Goal: Book appointment/travel/reservation

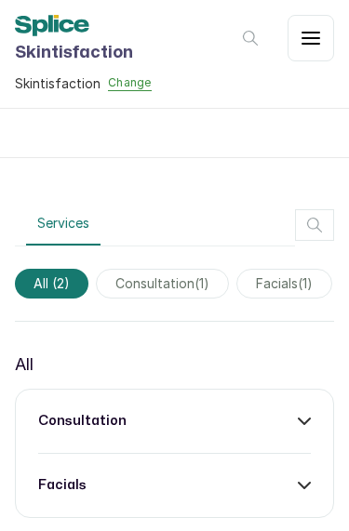
click at [186, 283] on span "consultation ( 1 )" at bounding box center [162, 284] width 133 height 30
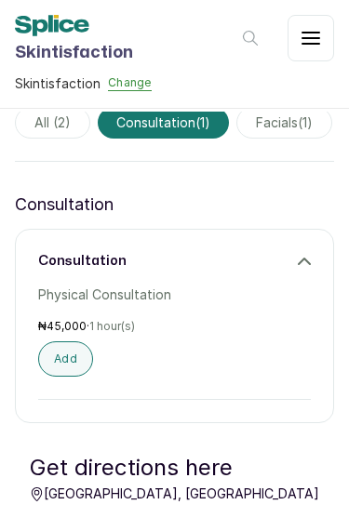
scroll to position [157, 0]
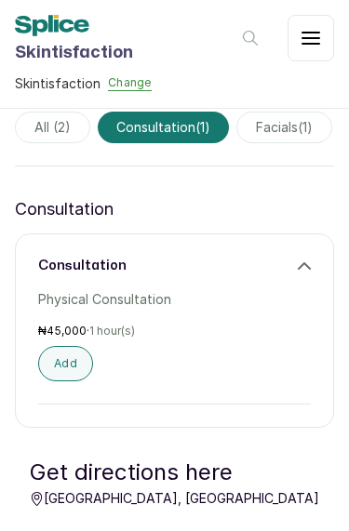
click at [308, 261] on icon at bounding box center [304, 266] width 13 height 13
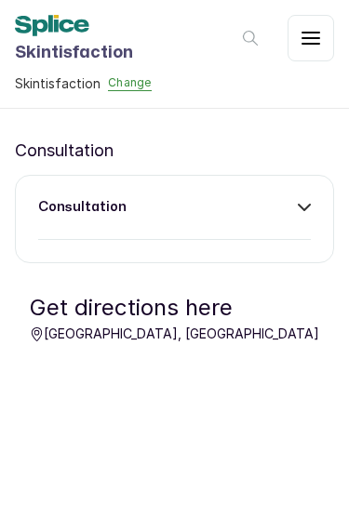
scroll to position [217, 0]
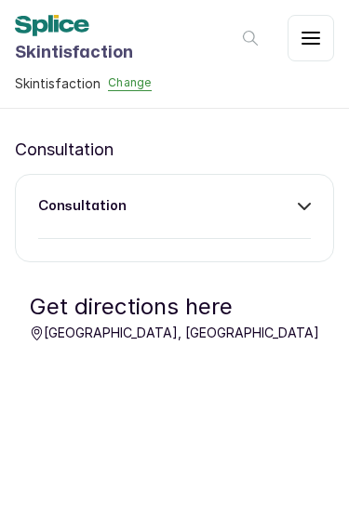
click at [301, 212] on icon at bounding box center [304, 206] width 13 height 13
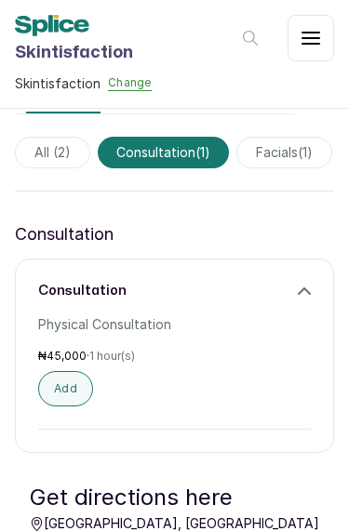
scroll to position [131, 0]
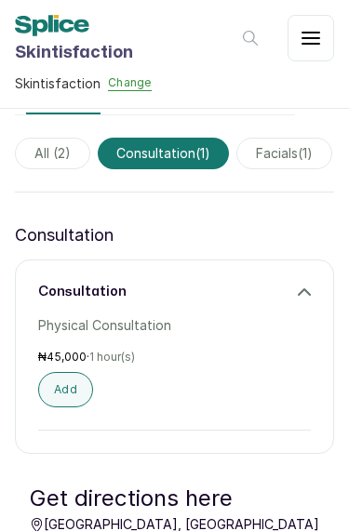
click at [299, 148] on span "facials ( 1 )" at bounding box center [284, 154] width 96 height 32
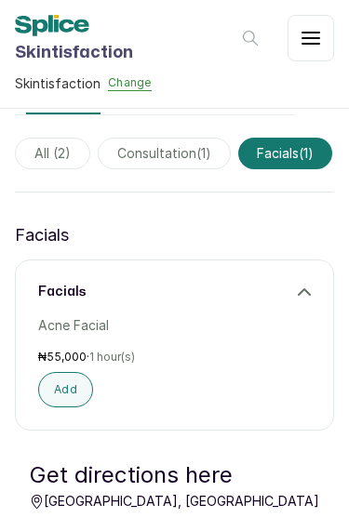
scroll to position [0, 5]
click at [190, 146] on span "consultation ( 1 )" at bounding box center [164, 154] width 133 height 32
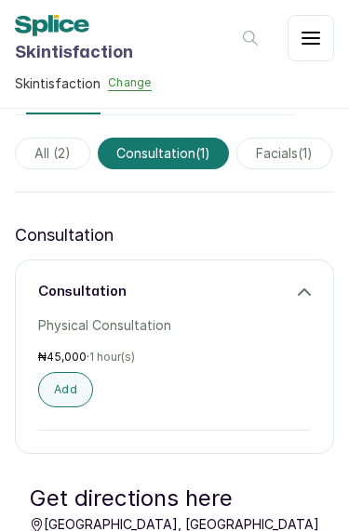
click at [74, 393] on button "Add" at bounding box center [65, 389] width 55 height 35
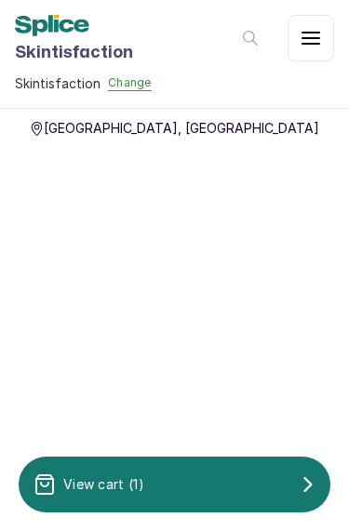
scroll to position [554, 0]
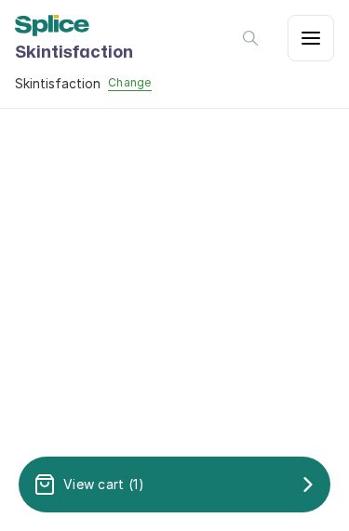
click at [164, 479] on div "View cart ( 1 )" at bounding box center [175, 484] width 312 height 37
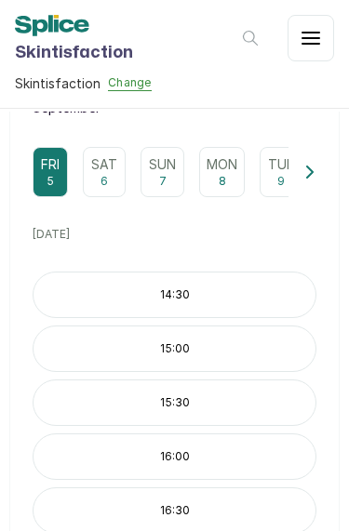
scroll to position [284, 0]
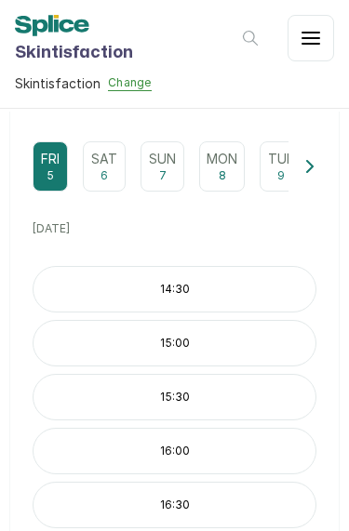
click at [180, 396] on p "15:30" at bounding box center [175, 397] width 282 height 15
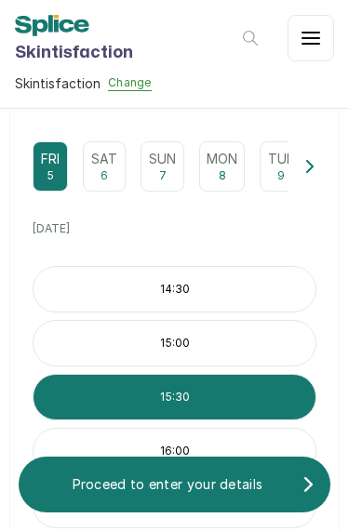
click at [259, 484] on p "Proceed to enter your details" at bounding box center [168, 485] width 268 height 19
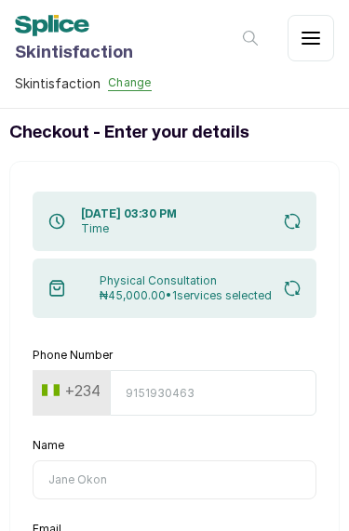
scroll to position [0, 0]
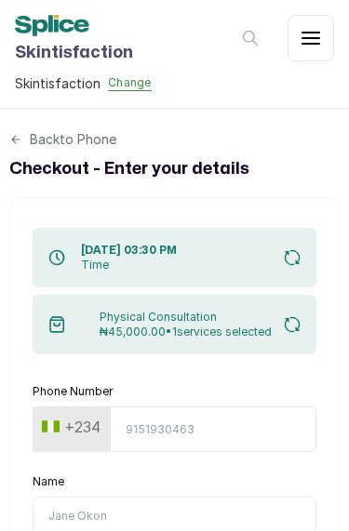
click at [186, 434] on input "Phone Number" at bounding box center [213, 430] width 207 height 46
type input "[EMAIL_ADDRESS][DOMAIN_NAME]"
type input "8145851498"
type input "[PERSON_NAME]"
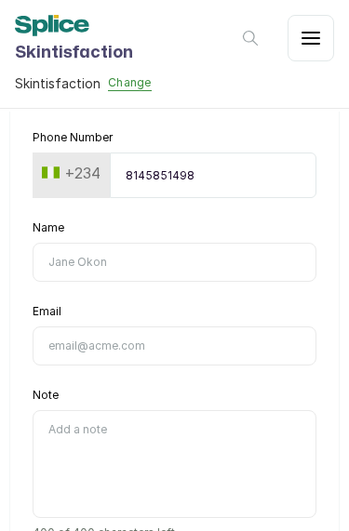
scroll to position [262, 0]
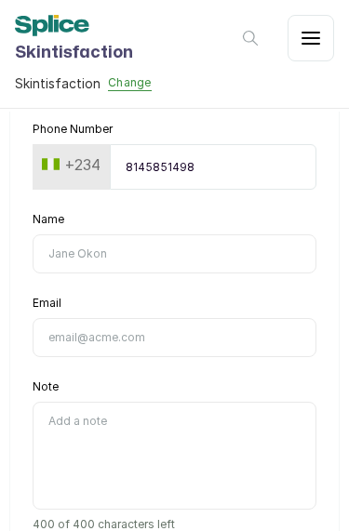
click at [259, 261] on input "Name" at bounding box center [175, 254] width 284 height 39
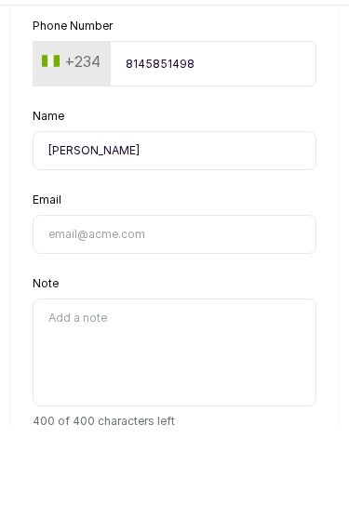
type input "[PERSON_NAME]"
click at [208, 318] on input "Email" at bounding box center [175, 337] width 284 height 39
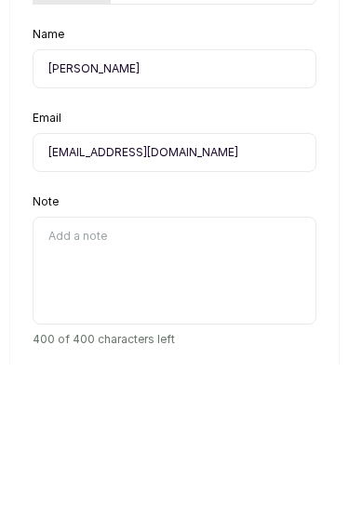
scroll to position [302, 0]
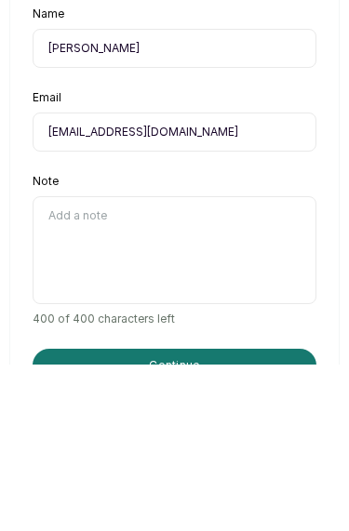
type input "[EMAIL_ADDRESS][DOMAIN_NAME]"
click at [233, 363] on textarea "Note" at bounding box center [175, 417] width 284 height 108
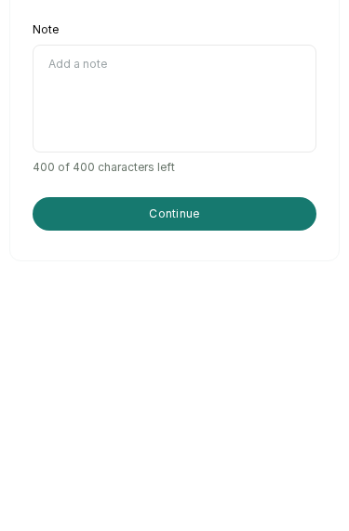
scroll to position [389, 0]
click at [255, 428] on button "Continue" at bounding box center [175, 445] width 284 height 34
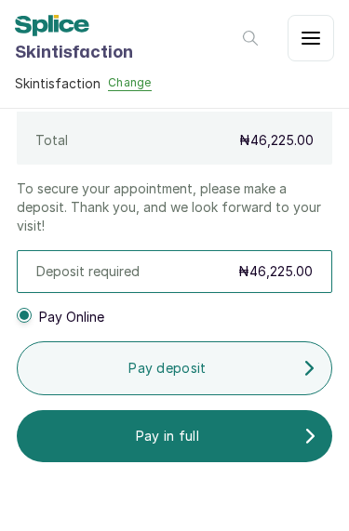
scroll to position [655, 0]
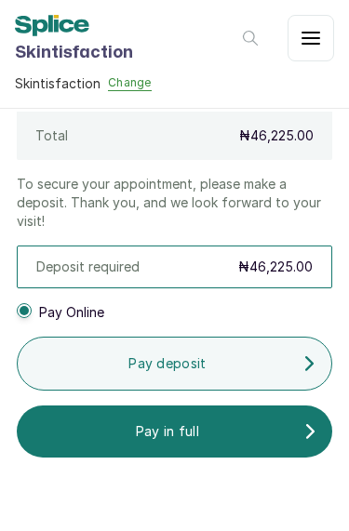
click at [307, 358] on icon "button" at bounding box center [309, 363] width 7 height 13
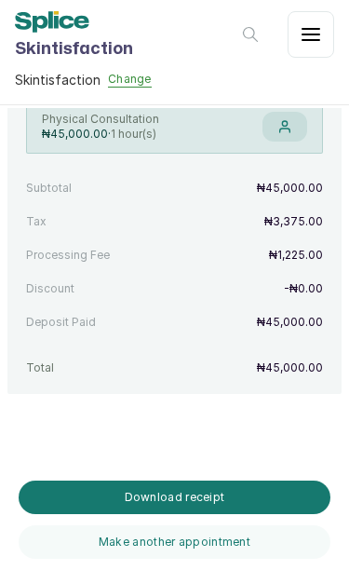
scroll to position [414, 0]
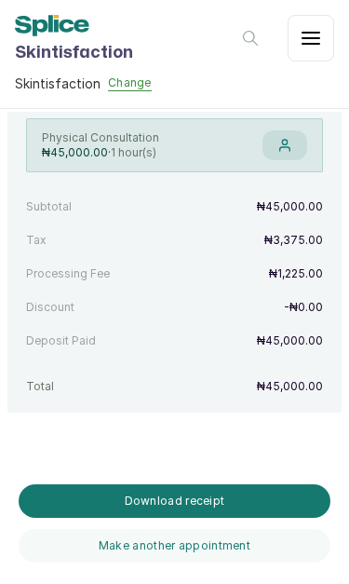
click at [148, 500] on button "Download receipt" at bounding box center [175, 501] width 312 height 34
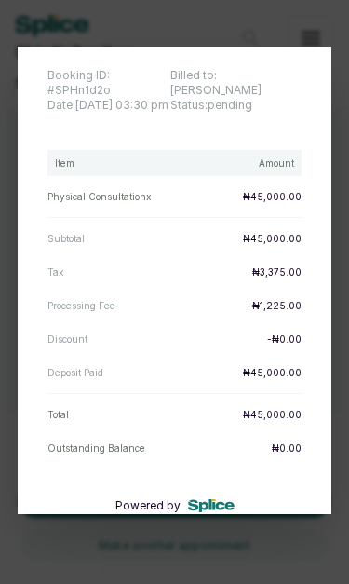
scroll to position [104, 0]
click at [223, 20] on div "Skintisfaction [GEOGRAPHIC_DATA], [GEOGRAPHIC_DATA] Thank you for your order. Y…" at bounding box center [174, 292] width 349 height 584
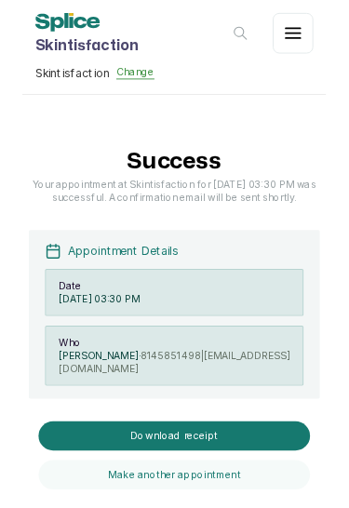
scroll to position [0, 0]
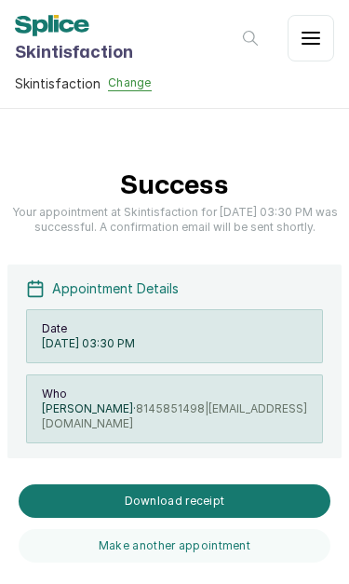
click at [225, 468] on div "Download receipt Make another appointment" at bounding box center [174, 523] width 349 height 121
